Goal: Task Accomplishment & Management: Use online tool/utility

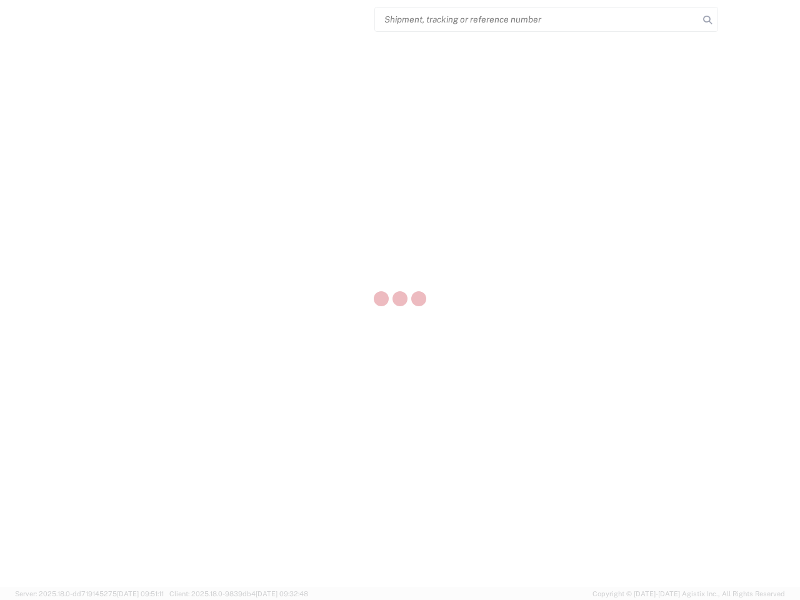
select select "US"
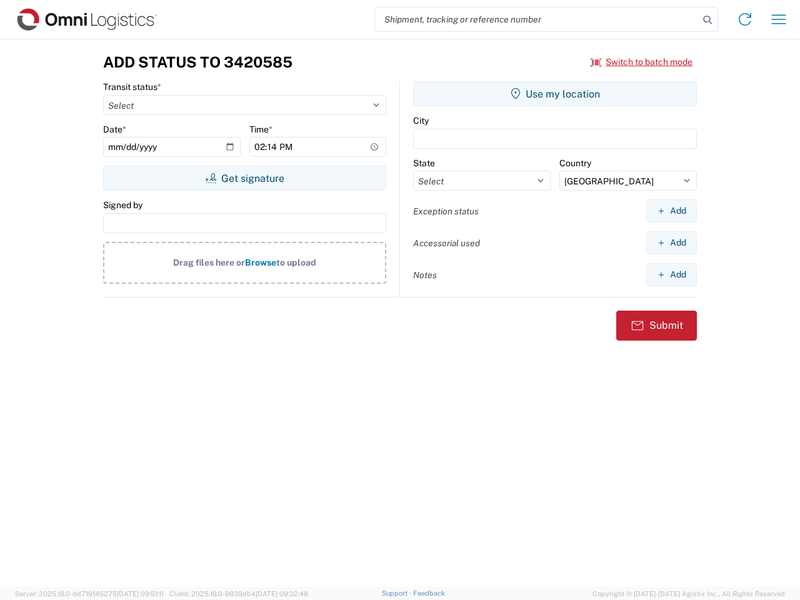
click at [537, 19] on input "search" at bounding box center [537, 20] width 324 height 24
click at [708, 20] on icon at bounding box center [708, 20] width 18 height 18
click at [745, 19] on icon at bounding box center [745, 19] width 20 height 20
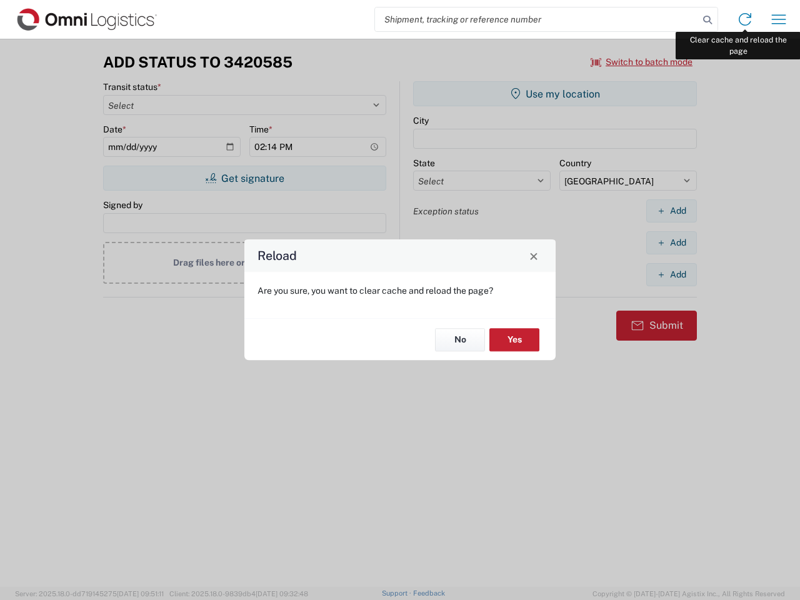
click at [779, 19] on div "Reload Are you sure, you want to clear cache and reload the page? No Yes" at bounding box center [400, 300] width 800 height 600
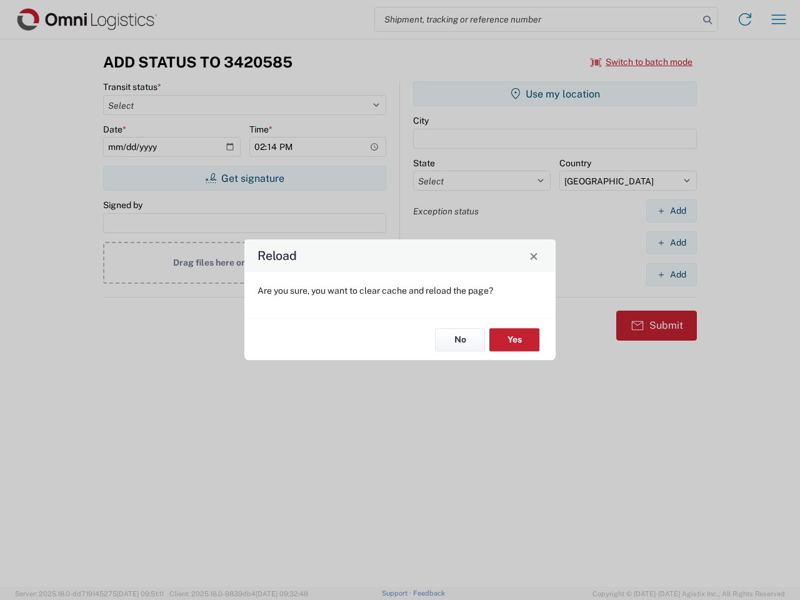
click at [642, 62] on div "Reload Are you sure, you want to clear cache and reload the page? No Yes" at bounding box center [400, 300] width 800 height 600
click at [244, 178] on div "Reload Are you sure, you want to clear cache and reload the page? No Yes" at bounding box center [400, 300] width 800 height 600
click at [555, 94] on div "Reload Are you sure, you want to clear cache and reload the page? No Yes" at bounding box center [400, 300] width 800 height 600
click at [671, 211] on div "Reload Are you sure, you want to clear cache and reload the page? No Yes" at bounding box center [400, 300] width 800 height 600
click at [671, 243] on div "Reload Are you sure, you want to clear cache and reload the page? No Yes" at bounding box center [400, 300] width 800 height 600
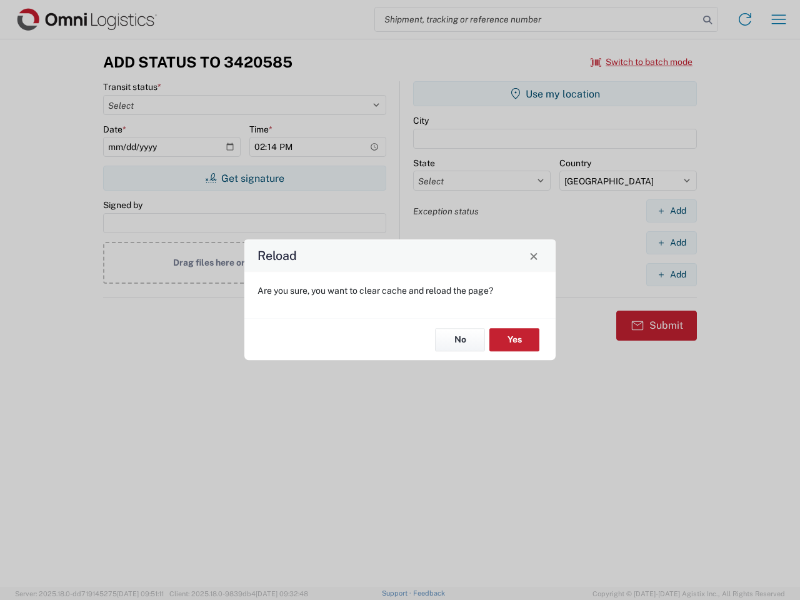
click at [671, 274] on div "Reload Are you sure, you want to clear cache and reload the page? No Yes" at bounding box center [400, 300] width 800 height 600
